Goal: Task Accomplishment & Management: Manage account settings

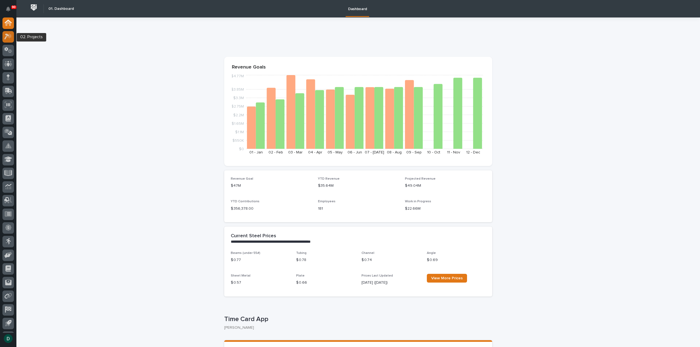
click at [11, 39] on icon at bounding box center [8, 36] width 8 height 6
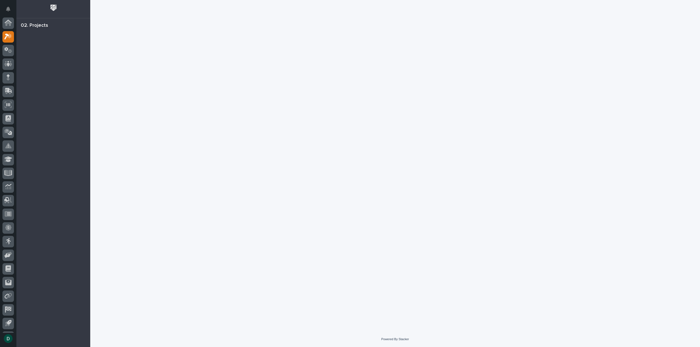
scroll to position [12, 0]
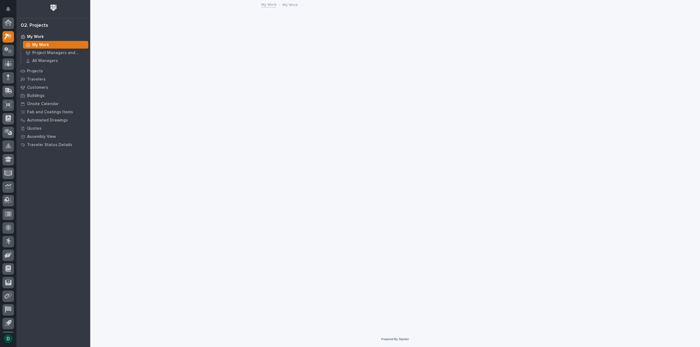
scroll to position [12, 0]
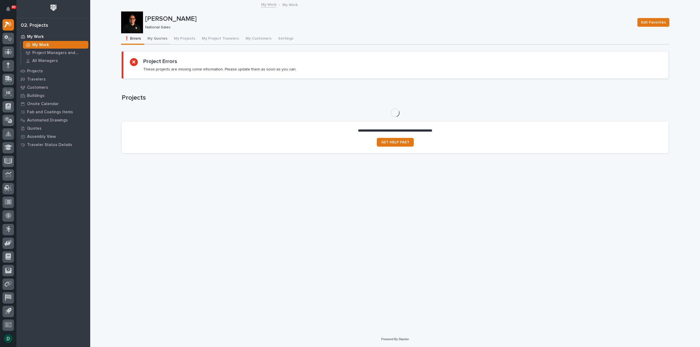
click at [151, 37] on button "My Quotes" at bounding box center [157, 38] width 27 height 11
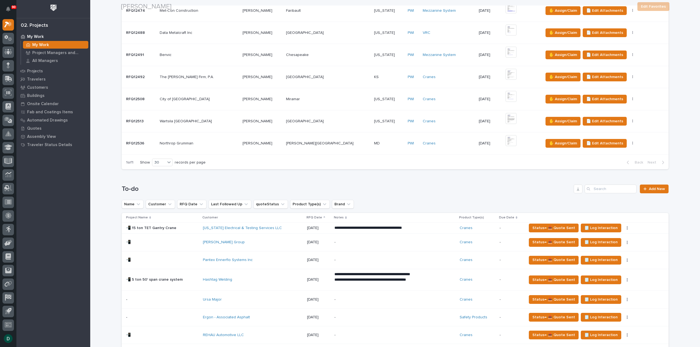
scroll to position [492, 0]
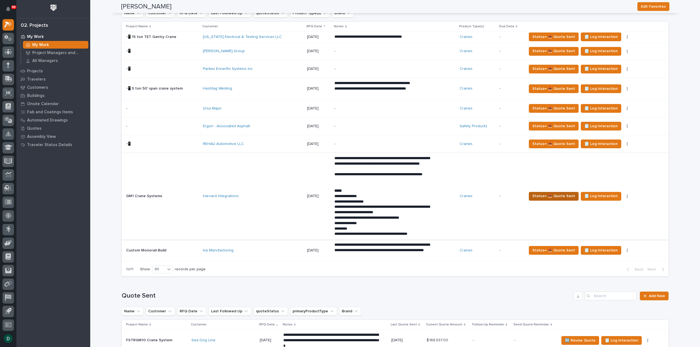
click at [546, 195] on span "Status→ 📤 Quote Sent" at bounding box center [553, 196] width 43 height 7
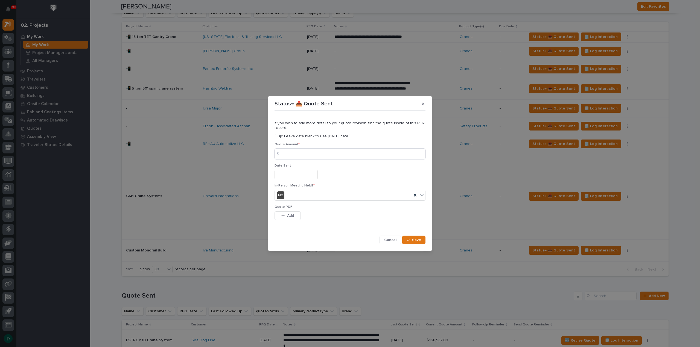
click at [303, 153] on input at bounding box center [349, 154] width 151 height 11
type input "58984"
click at [301, 177] on input "text" at bounding box center [295, 175] width 43 height 10
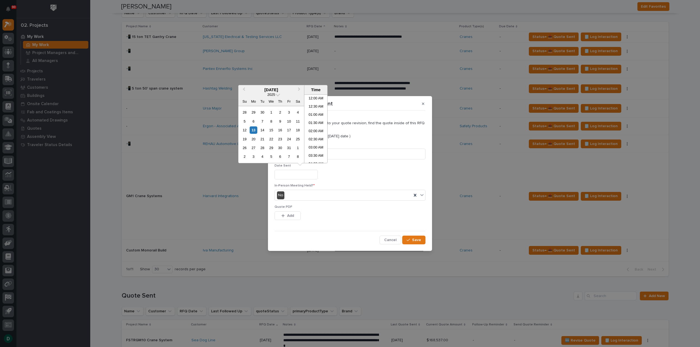
scroll to position [134, 0]
click at [256, 130] on div "13" at bounding box center [253, 130] width 7 height 7
type input "**********"
click at [305, 196] on div "No" at bounding box center [343, 195] width 137 height 9
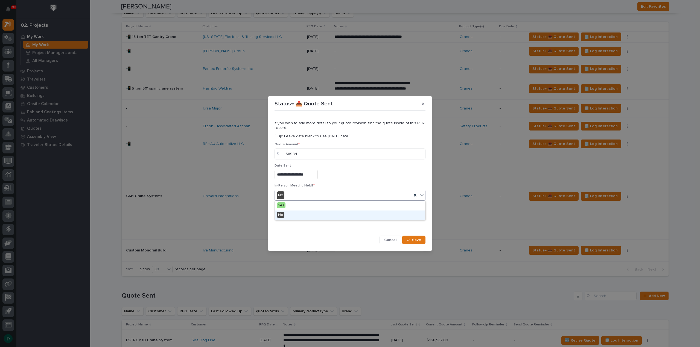
click at [301, 216] on div "No" at bounding box center [350, 216] width 150 height 10
click at [301, 216] on div "This file cannot be opened Download File Add" at bounding box center [349, 217] width 151 height 11
click at [294, 216] on button "Add" at bounding box center [287, 216] width 26 height 9
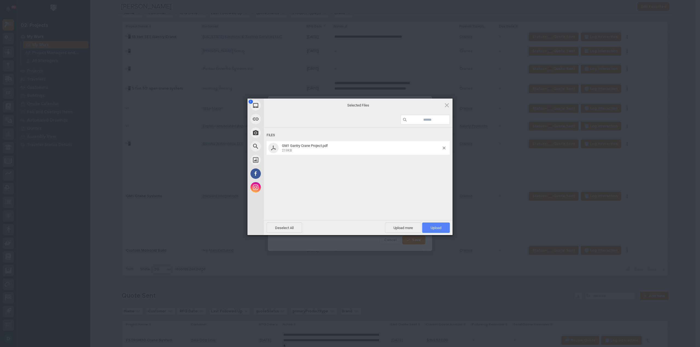
click at [447, 229] on span "Upload 1" at bounding box center [436, 228] width 28 height 10
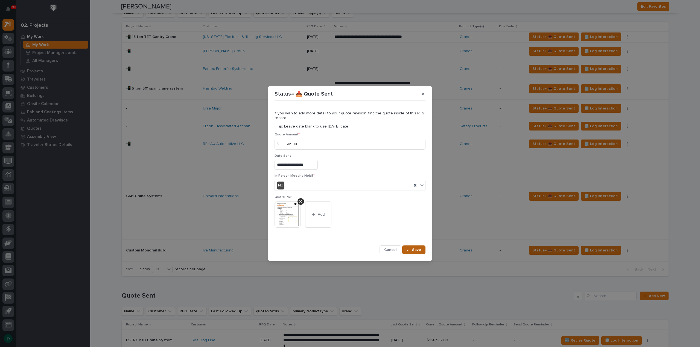
click at [412, 251] on span "Save" at bounding box center [416, 250] width 9 height 5
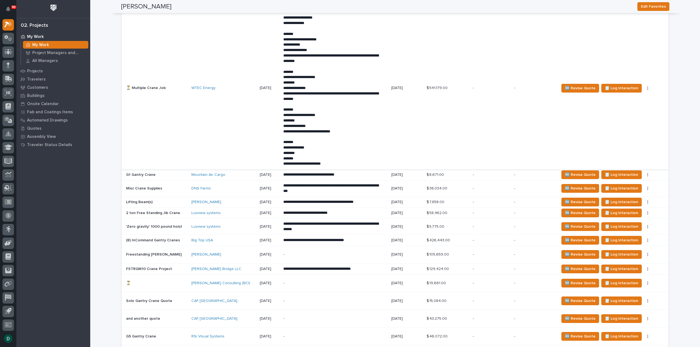
scroll to position [1175, 0]
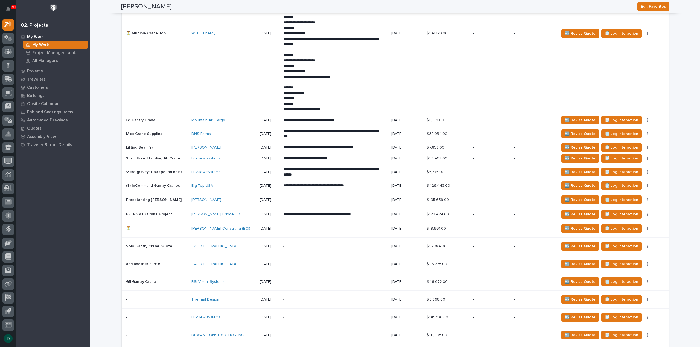
click at [179, 245] on p at bounding box center [156, 246] width 61 height 5
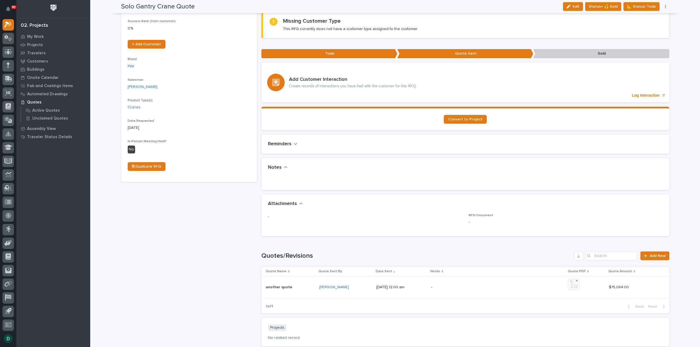
scroll to position [137, 0]
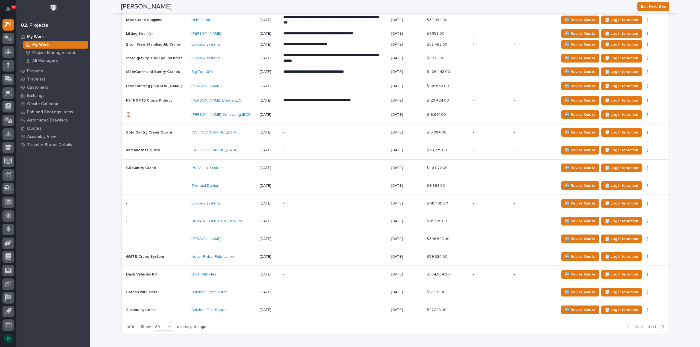
scroll to position [1312, 0]
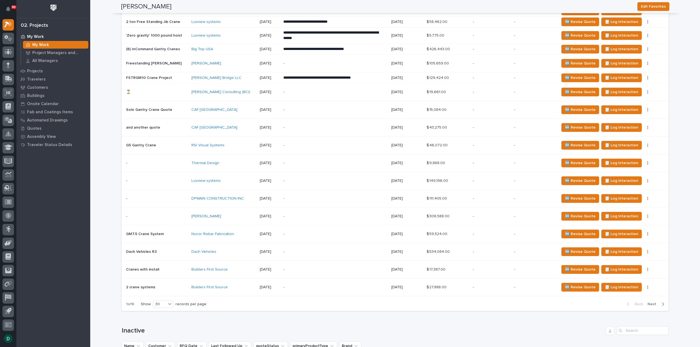
click at [652, 302] on span "Next" at bounding box center [653, 304] width 12 height 5
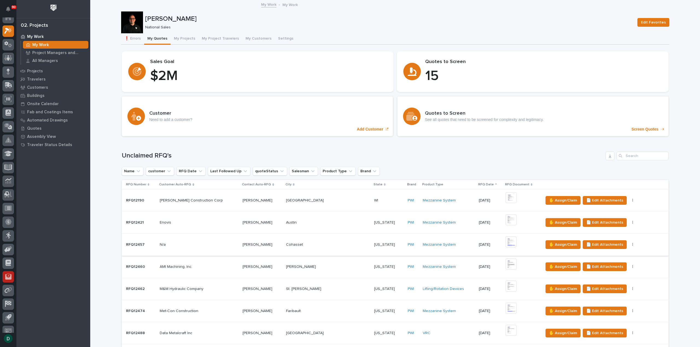
scroll to position [0, 0]
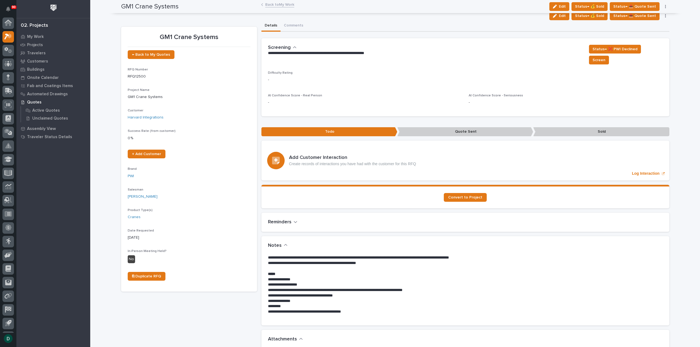
scroll to position [12, 0]
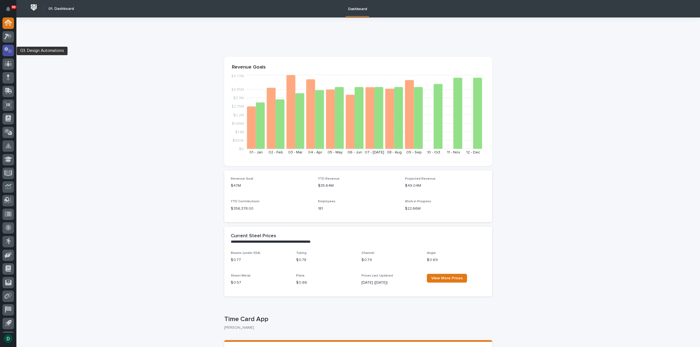
click at [12, 49] on icon at bounding box center [8, 50] width 8 height 6
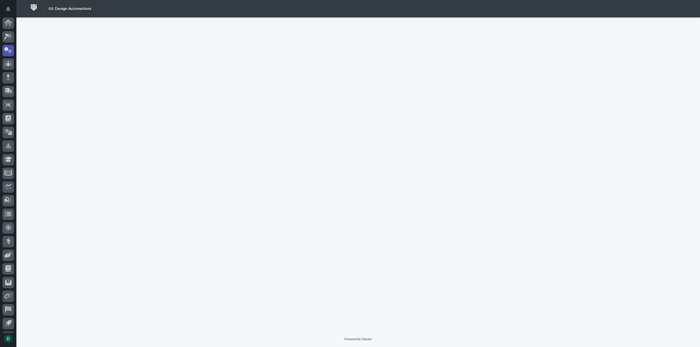
scroll to position [12, 0]
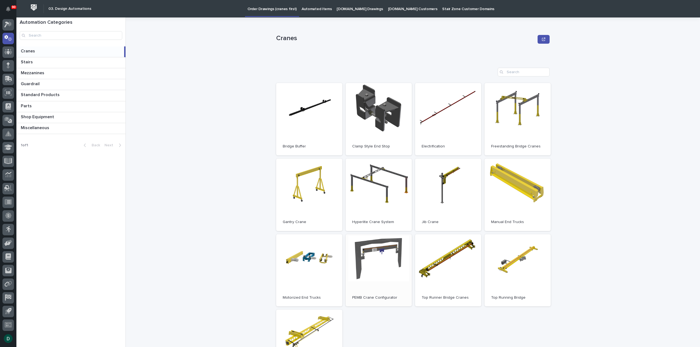
click at [365, 270] on link "Open" at bounding box center [379, 271] width 66 height 72
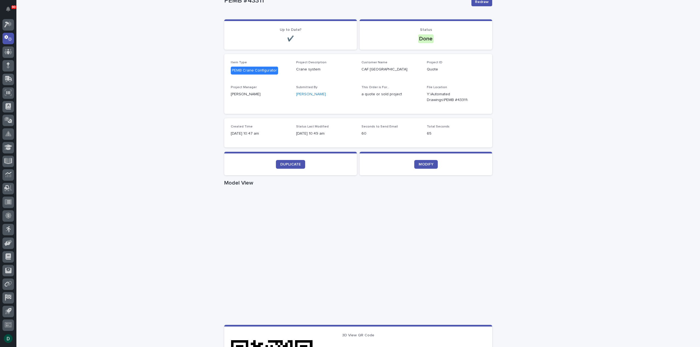
scroll to position [55, 0]
